Goal: Task Accomplishment & Management: Manage account settings

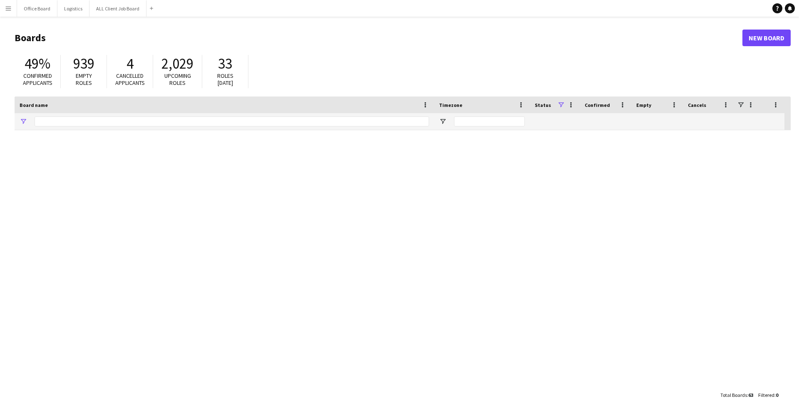
type input "**********"
click at [12, 10] on button "Menu" at bounding box center [8, 8] width 17 height 17
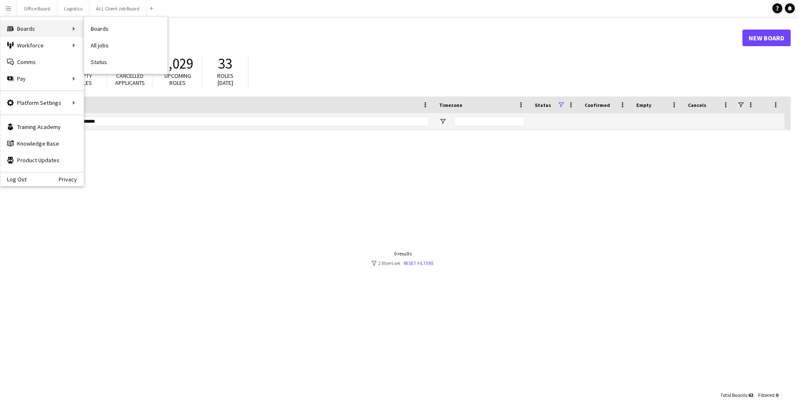
click at [16, 28] on div "Boards Boards" at bounding box center [41, 28] width 83 height 17
click at [104, 42] on link "All jobs" at bounding box center [125, 45] width 83 height 17
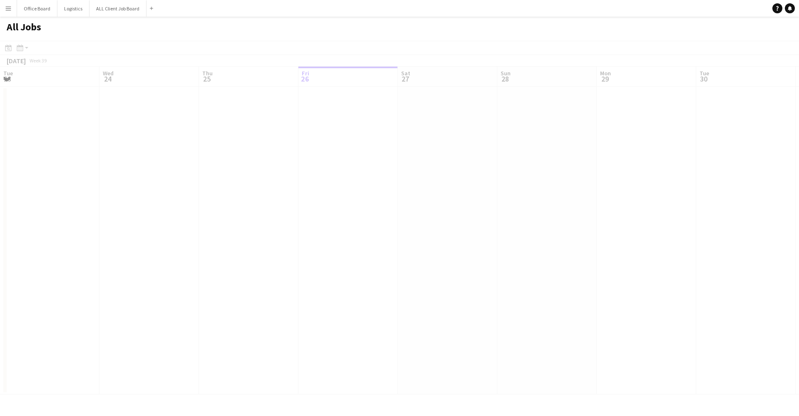
scroll to position [0, 199]
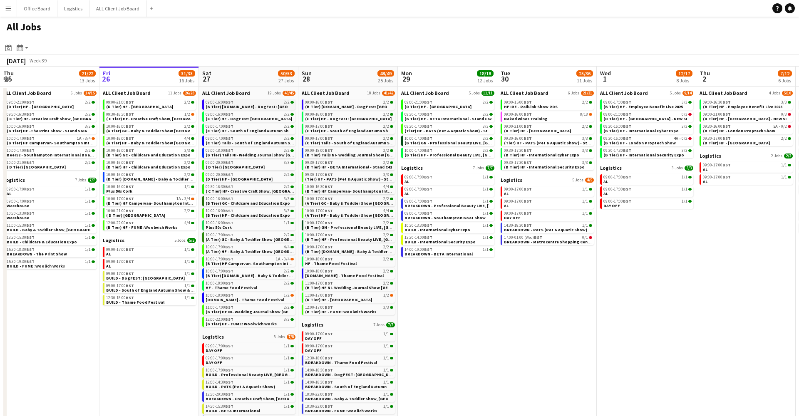
click at [261, 106] on span "(B Tier) [DOMAIN_NAME] - DogFest: [GEOGRAPHIC_DATA]" at bounding box center [263, 106] width 114 height 5
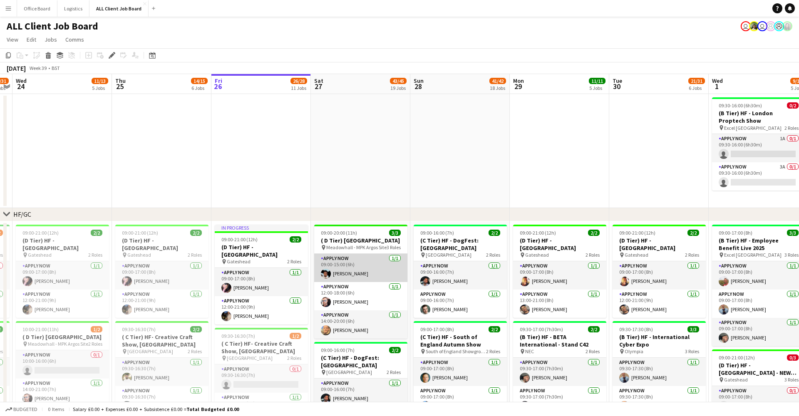
click at [352, 278] on app-card-role "APPLY NOW [DATE] 09:00-15:00 (6h) [PERSON_NAME]" at bounding box center [360, 268] width 93 height 28
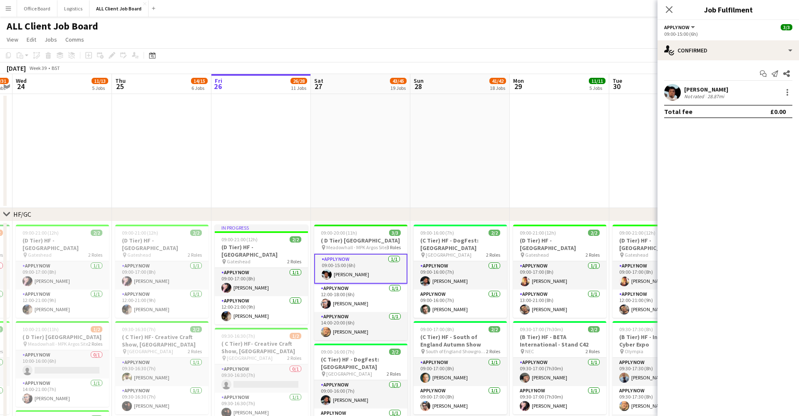
click at [688, 90] on div "[PERSON_NAME]" at bounding box center [706, 89] width 44 height 7
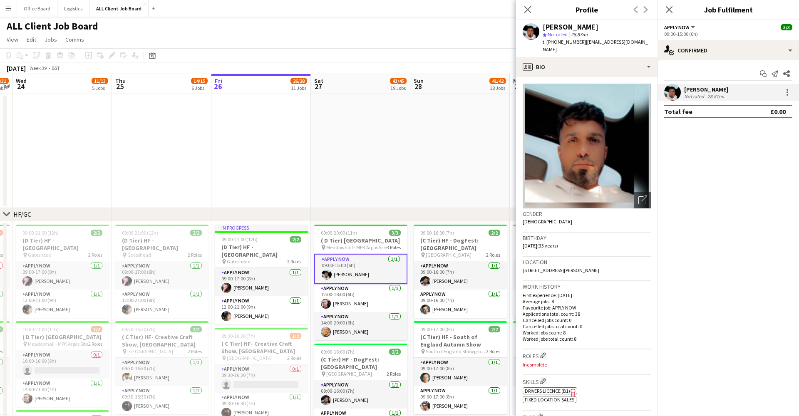
scroll to position [0, 286]
click at [445, 180] on app-date-cell at bounding box center [459, 151] width 99 height 114
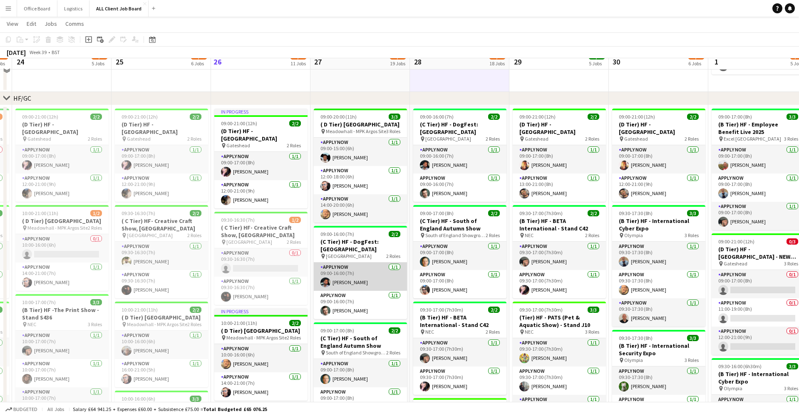
scroll to position [117, 0]
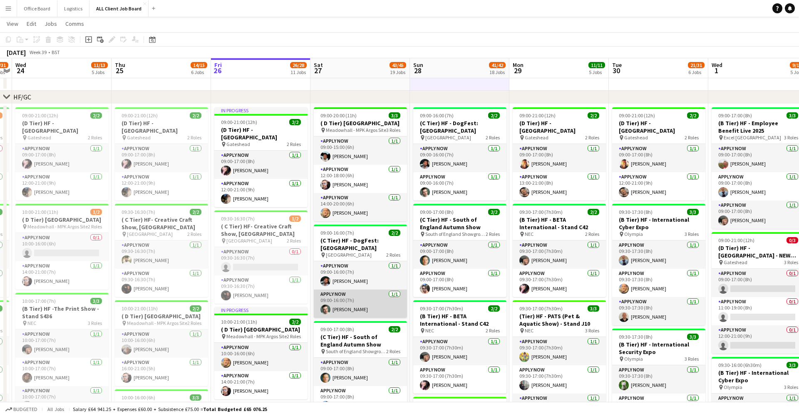
click at [341, 309] on app-card-role "APPLY NOW [DATE] 09:00-16:00 (7h) [PERSON_NAME]" at bounding box center [360, 304] width 93 height 28
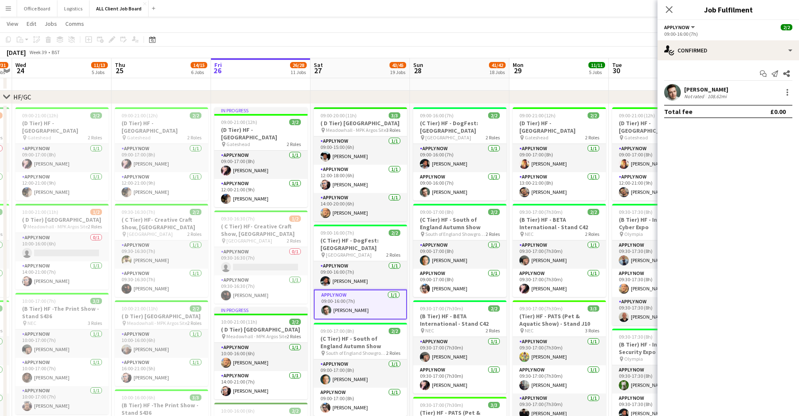
click at [693, 91] on div "[PERSON_NAME]" at bounding box center [706, 89] width 44 height 7
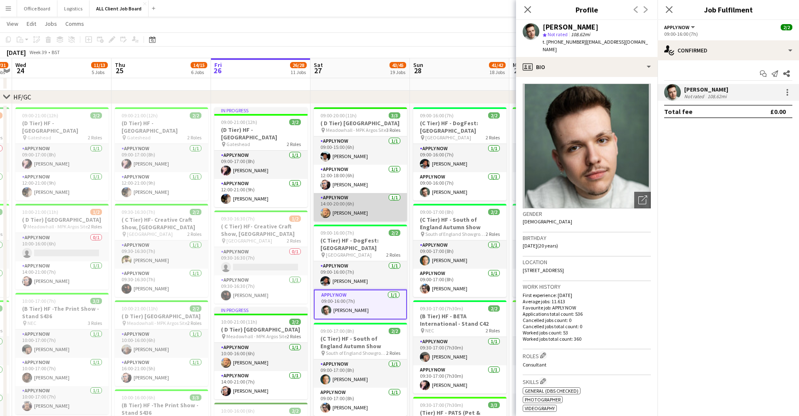
click at [407, 212] on app-card-role "APPLY NOW [DATE] 14:00-20:00 (6h) [PERSON_NAME]" at bounding box center [360, 207] width 93 height 28
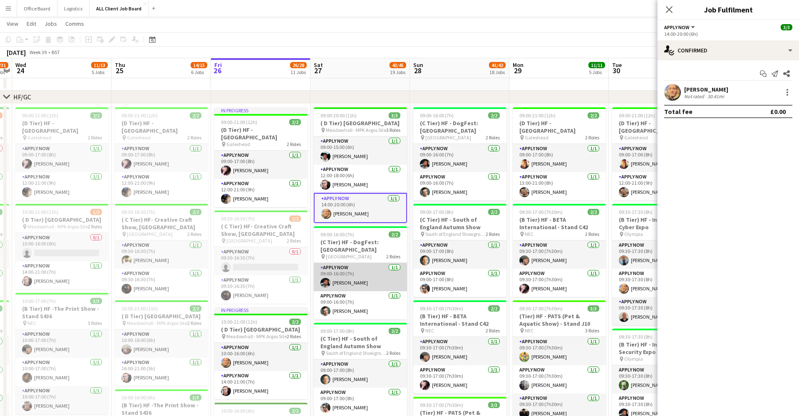
click at [362, 291] on app-card-role "APPLY NOW [DATE] 09:00-16:00 (7h) [PERSON_NAME]" at bounding box center [360, 277] width 93 height 28
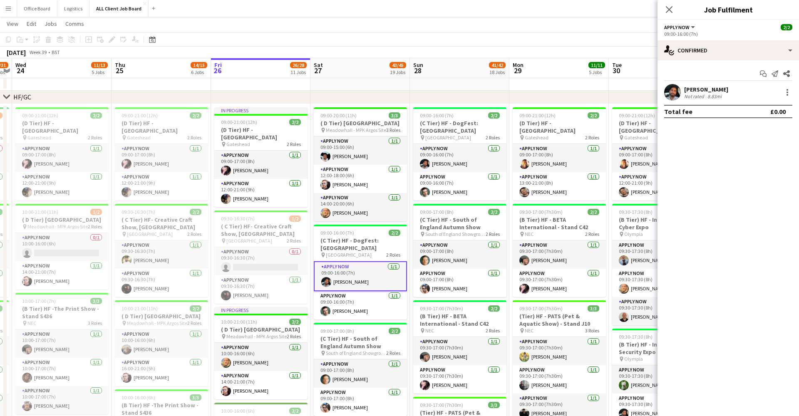
click at [698, 93] on div "Not rated" at bounding box center [695, 96] width 22 height 6
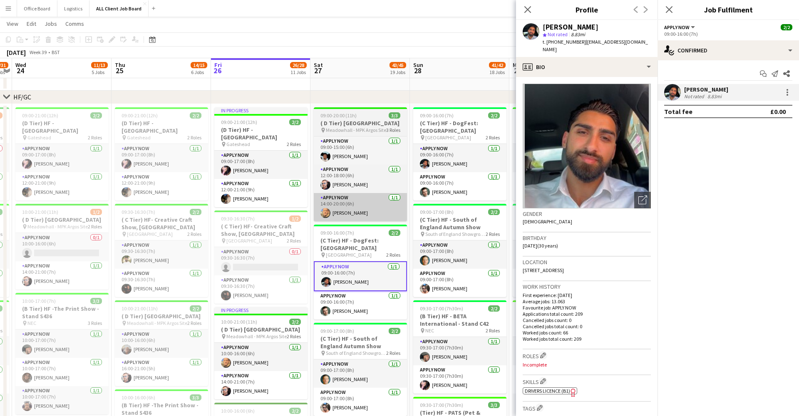
click at [390, 220] on app-card-role "APPLY NOW [DATE] 14:00-20:00 (6h) [PERSON_NAME]" at bounding box center [360, 207] width 93 height 28
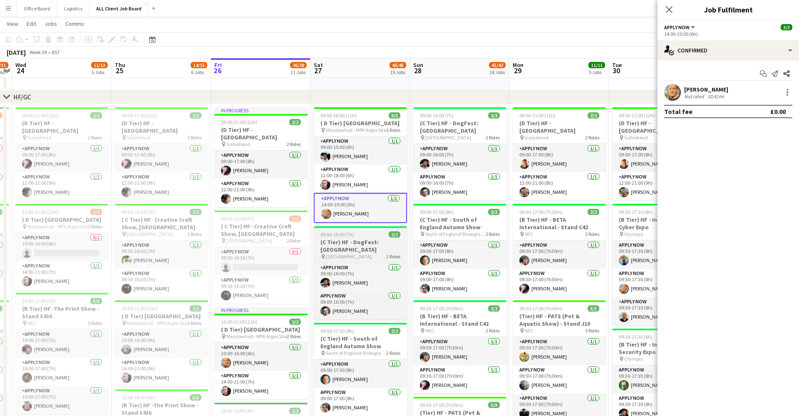
click at [363, 237] on app-job-card "09:00-16:00 (7h) 2/2 (C Tier) HF - DogFest: [GEOGRAPHIC_DATA] pin [GEOGRAPHIC_D…" at bounding box center [360, 272] width 93 height 93
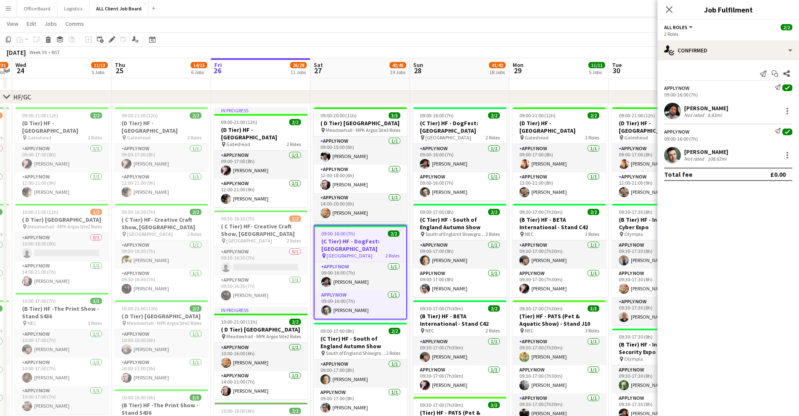
click at [662, 15] on div "Close pop-in" at bounding box center [668, 9] width 23 height 19
click at [663, 11] on div "Close pop-in" at bounding box center [668, 9] width 23 height 19
click at [669, 8] on icon "Close pop-in" at bounding box center [669, 9] width 8 height 8
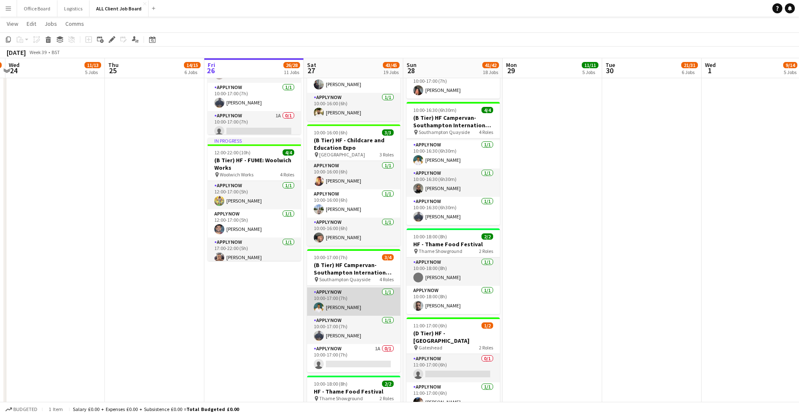
scroll to position [27, 0]
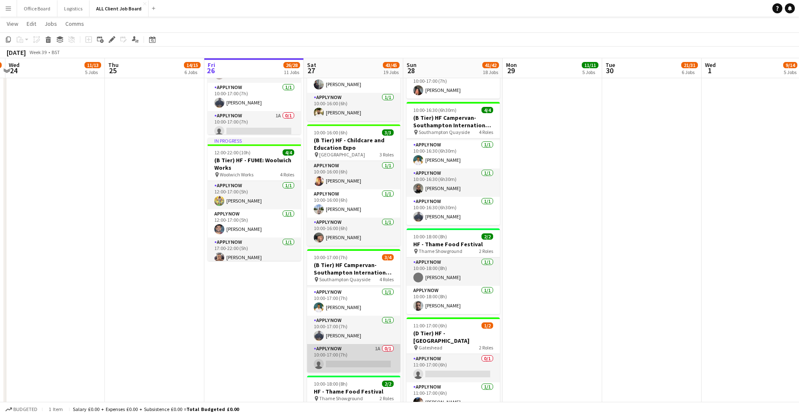
click at [359, 367] on app-card-role "APPLY NOW 1A 0/1 10:00-17:00 (7h) single-neutral-actions" at bounding box center [353, 358] width 93 height 28
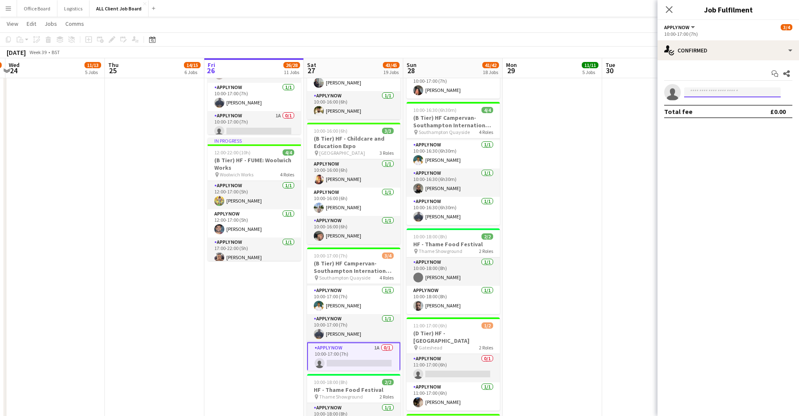
click at [706, 97] on input at bounding box center [732, 92] width 97 height 10
type input "**********"
click at [729, 180] on mat-expansion-panel "**********" at bounding box center [727, 238] width 141 height 356
click at [606, 200] on app-date-cell "09:00-21:00 (12h) 2/2 (D Tier) HF - [GEOGRAPHIC_DATA] pin Gateshead 2 Roles APP…" at bounding box center [652, 243] width 99 height 1950
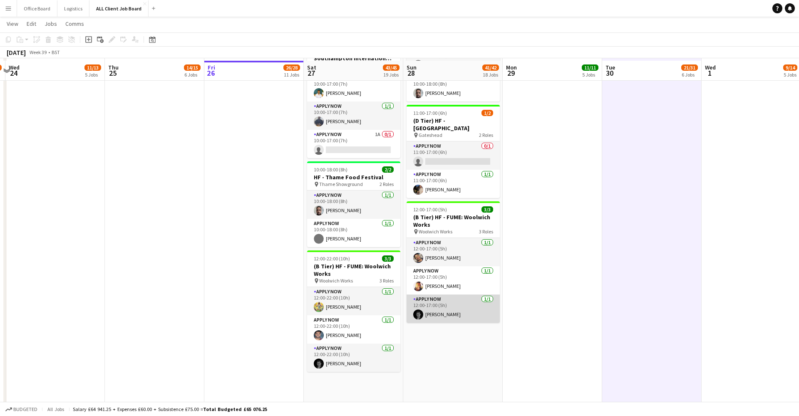
scroll to position [0, 0]
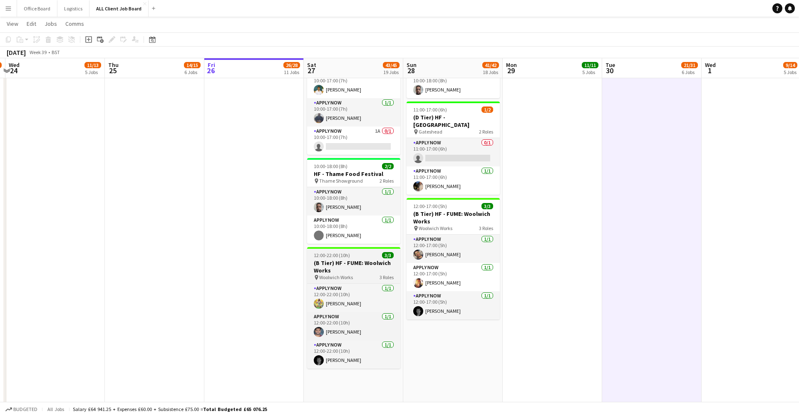
click at [365, 273] on h3 "(B Tier) HF - FUME: Woolwich Works" at bounding box center [353, 266] width 93 height 15
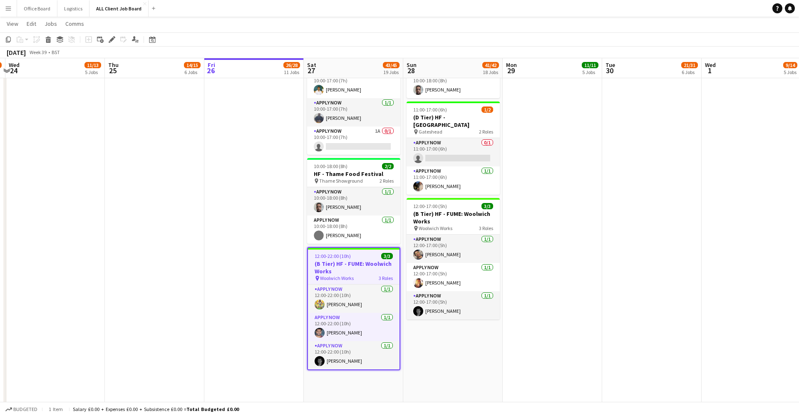
click at [364, 273] on h3 "(B Tier) HF - FUME: Woolwich Works" at bounding box center [354, 267] width 92 height 15
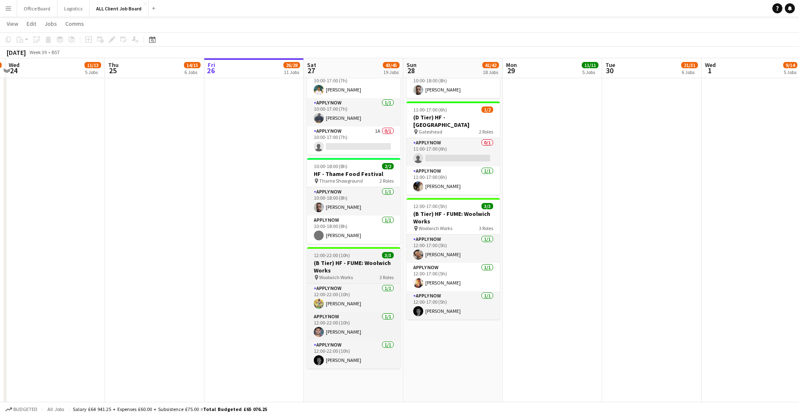
click at [364, 273] on h3 "(B Tier) HF - FUME: Woolwich Works" at bounding box center [353, 266] width 93 height 15
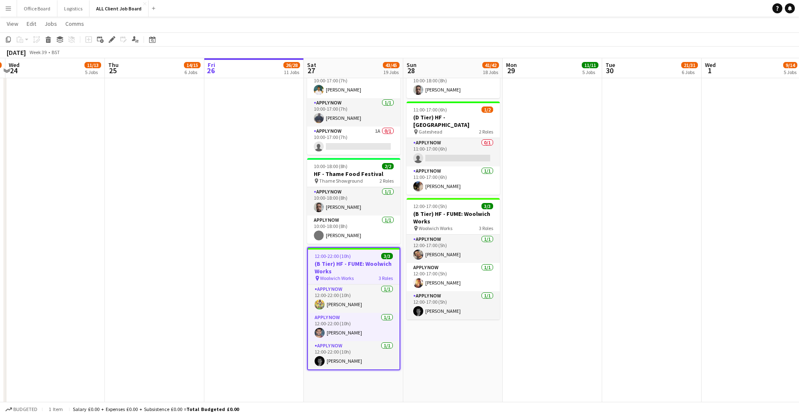
click at [364, 273] on h3 "(B Tier) HF - FUME: Woolwich Works" at bounding box center [354, 267] width 92 height 15
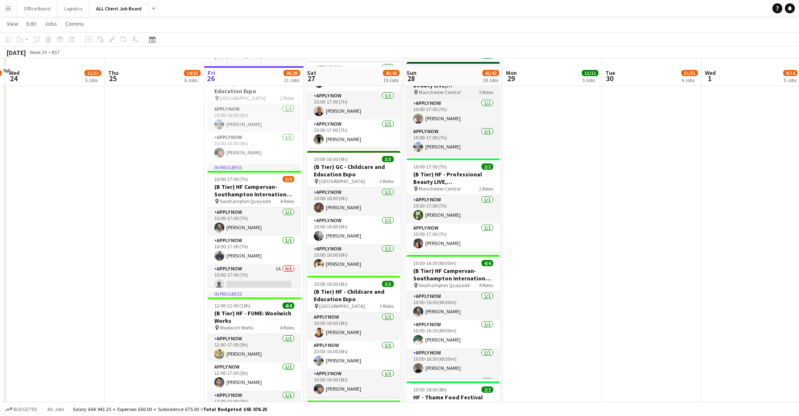
scroll to position [800, 0]
